Goal: Navigation & Orientation: Find specific page/section

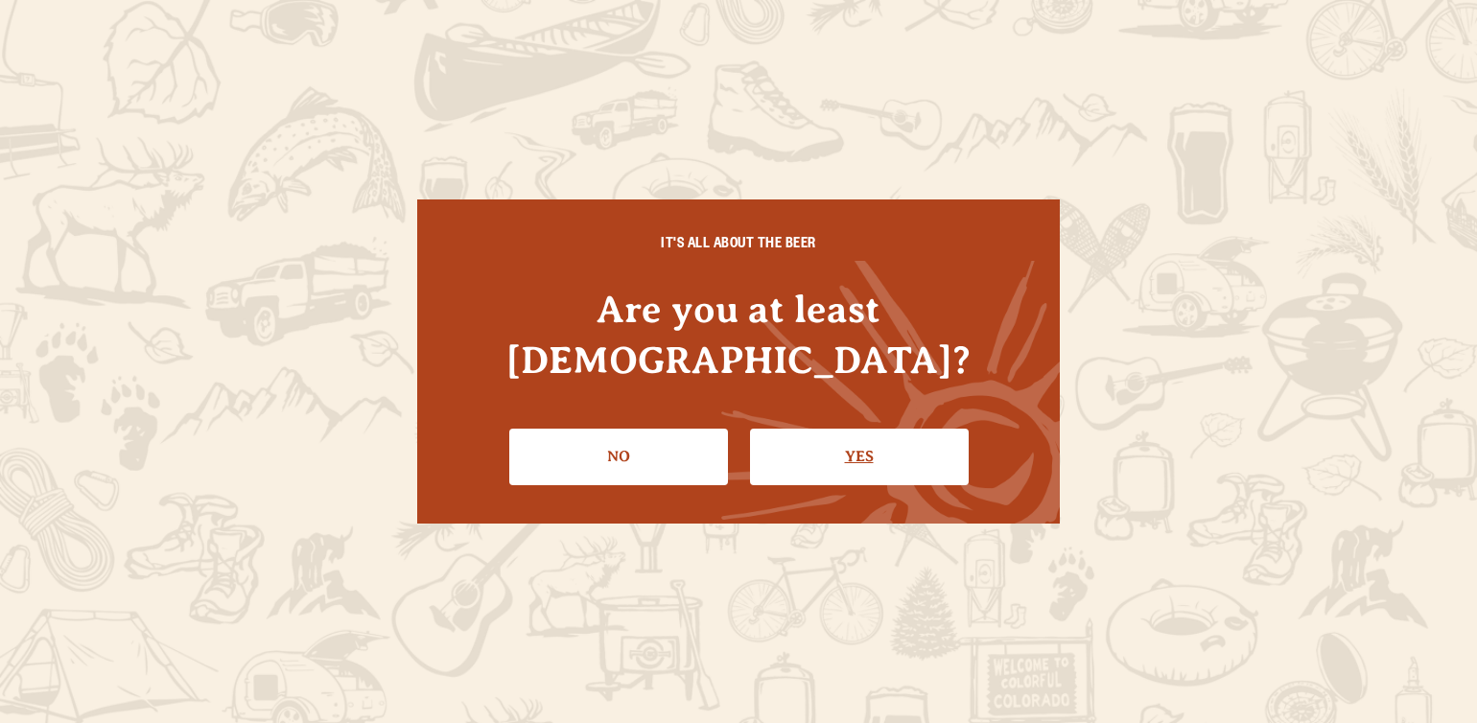
click at [953, 436] on link "Yes" at bounding box center [859, 457] width 219 height 56
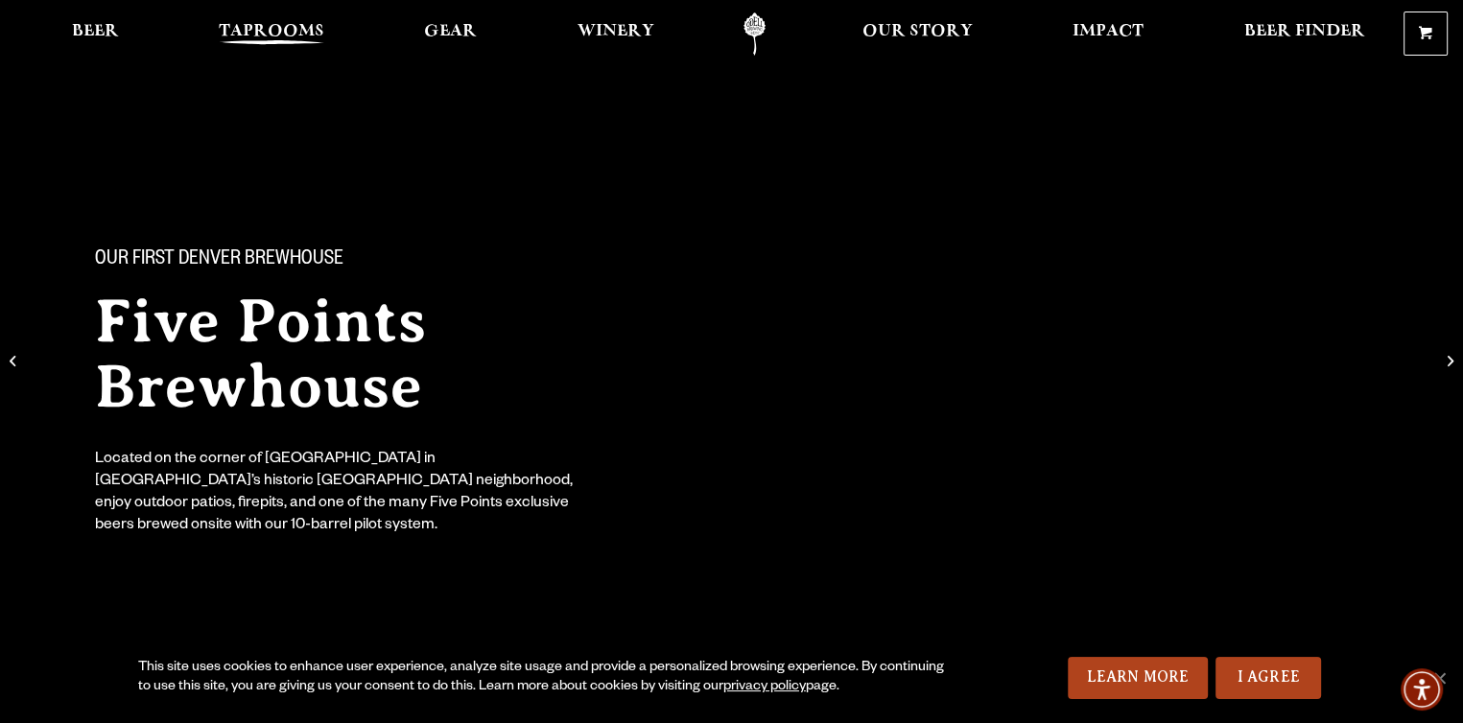
click at [245, 33] on span "Taprooms" at bounding box center [271, 31] width 105 height 15
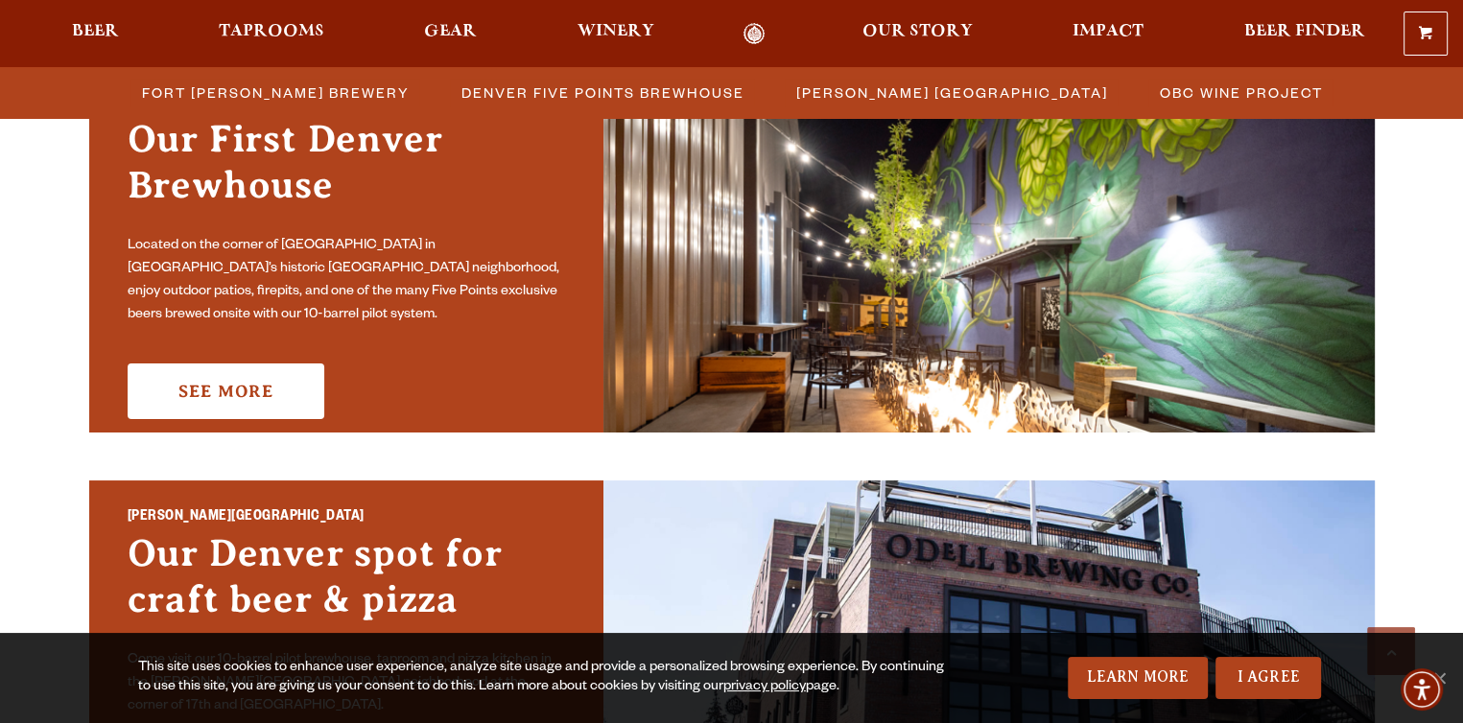
scroll to position [909, 0]
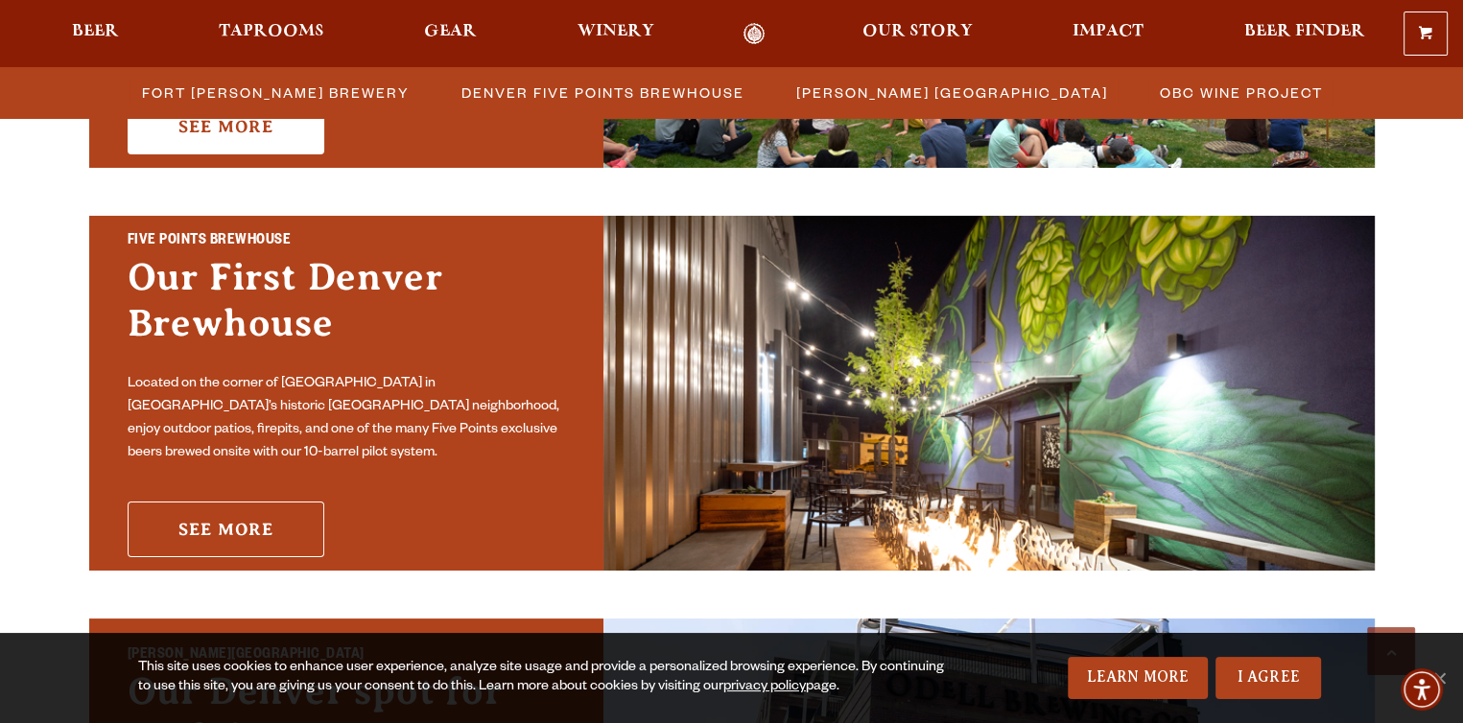
click at [239, 502] on link "See More" at bounding box center [226, 530] width 197 height 56
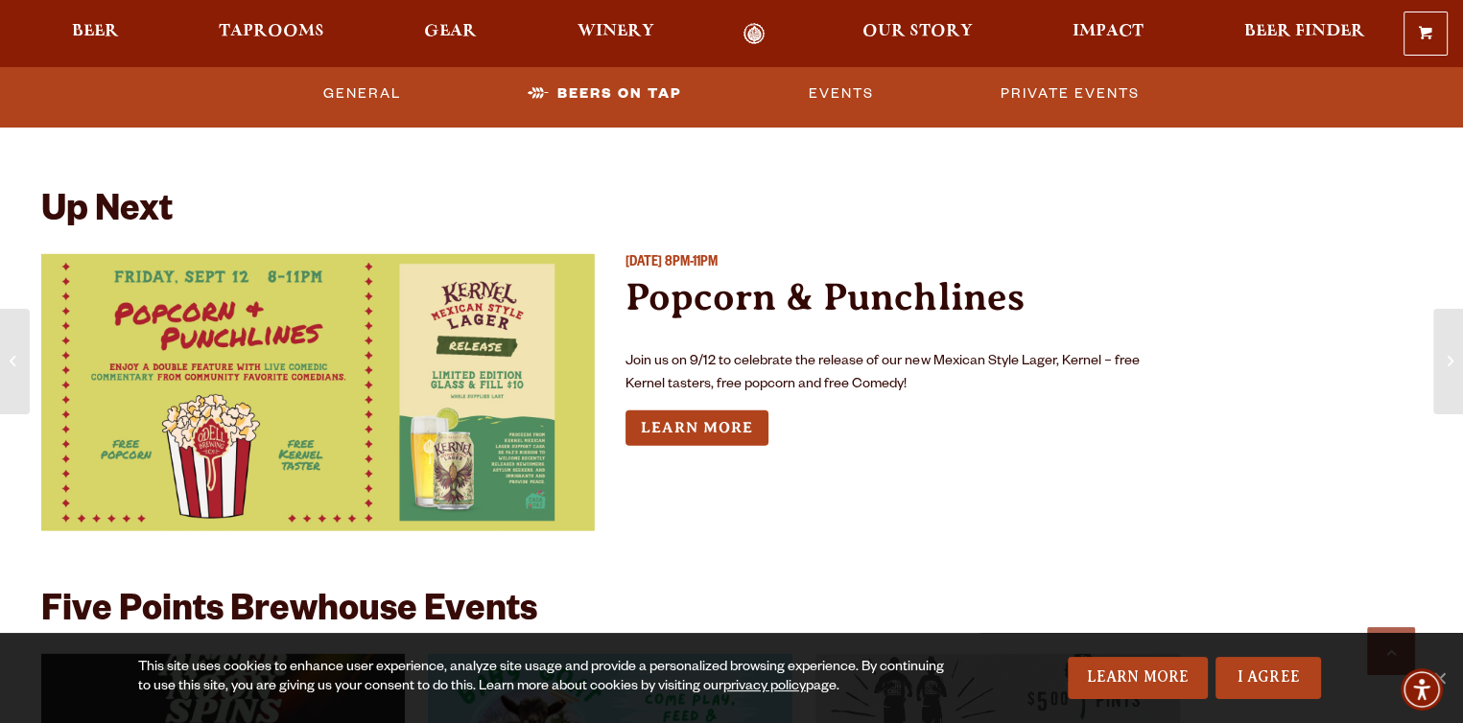
scroll to position [5493, 0]
